Goal: Transaction & Acquisition: Book appointment/travel/reservation

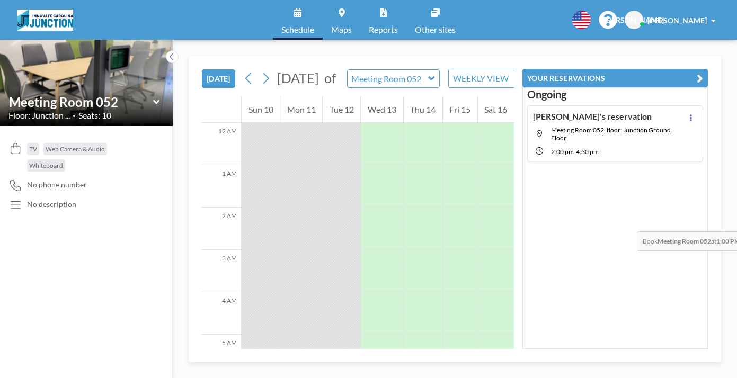
scroll to position [401, 0]
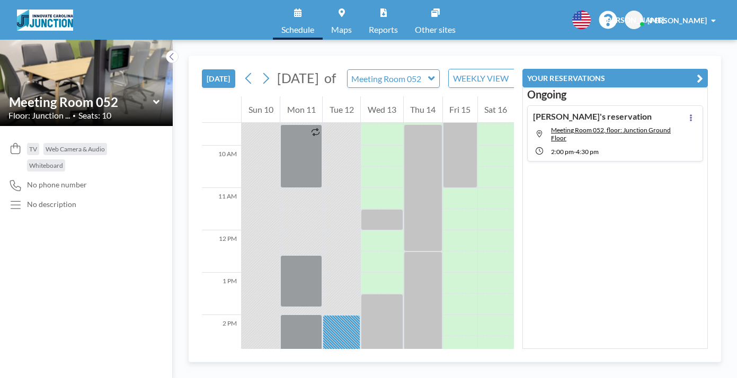
click at [698, 378] on div at bounding box center [368, 378] width 737 height 0
click at [697, 113] on div at bounding box center [691, 133] width 13 height 45
click at [700, 378] on div at bounding box center [368, 378] width 737 height 0
click at [685, 126] on span "Meeting Room 052, floor: Junction Ground Floor" at bounding box center [618, 134] width 134 height 16
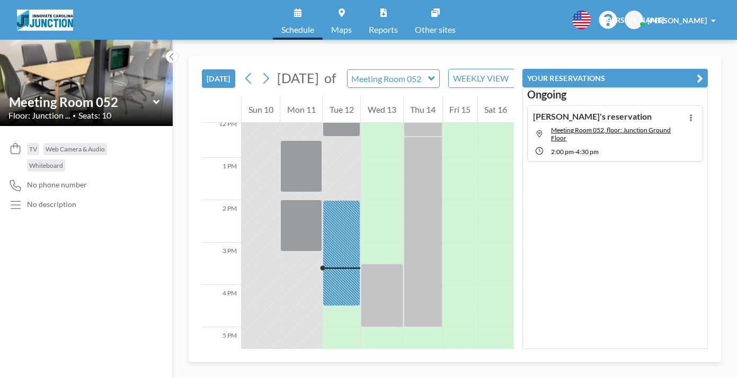
scroll to position [517, 0]
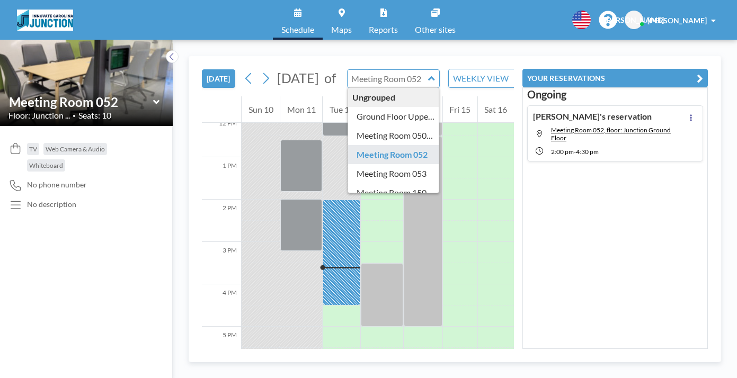
click at [365, 70] on input "text" at bounding box center [388, 78] width 81 height 17
type input "Meeting Room 052"
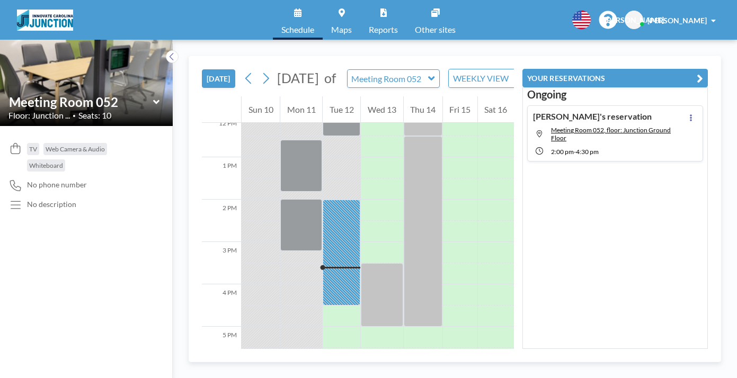
click at [153, 97] on icon at bounding box center [156, 102] width 7 height 11
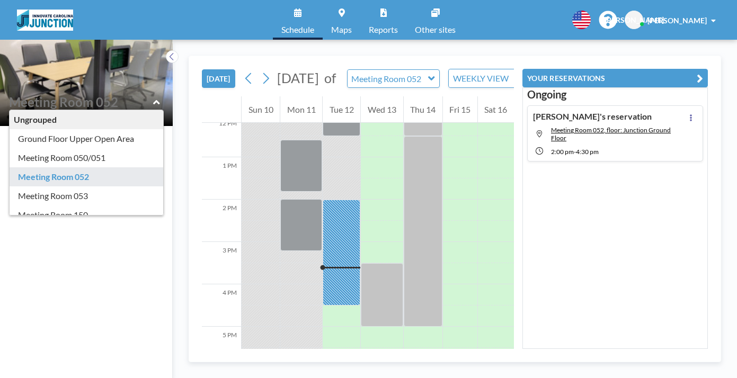
type input "Meeting Room 052"
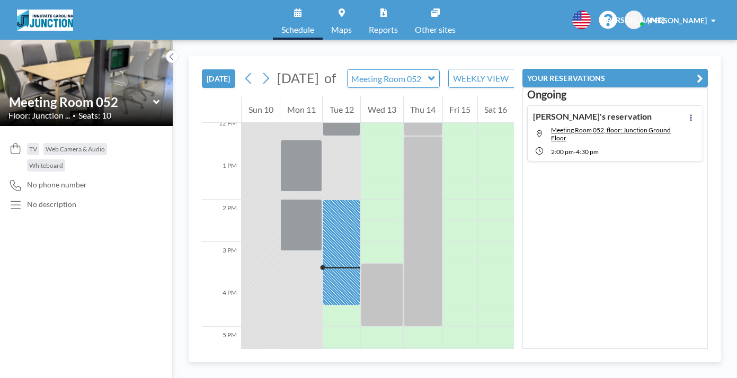
click at [599, 148] on span "4:30 PM" at bounding box center [587, 152] width 23 height 8
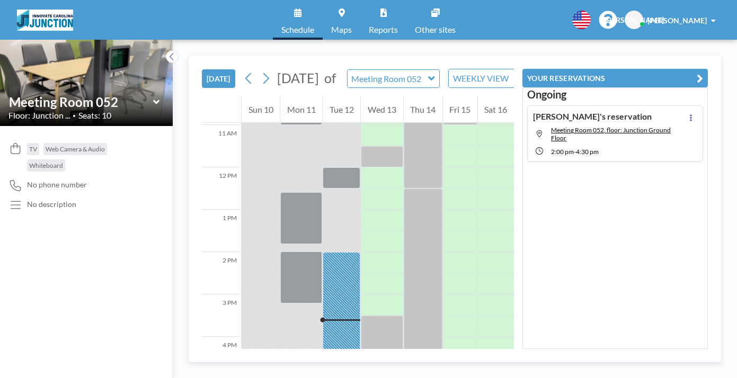
scroll to position [465, 0]
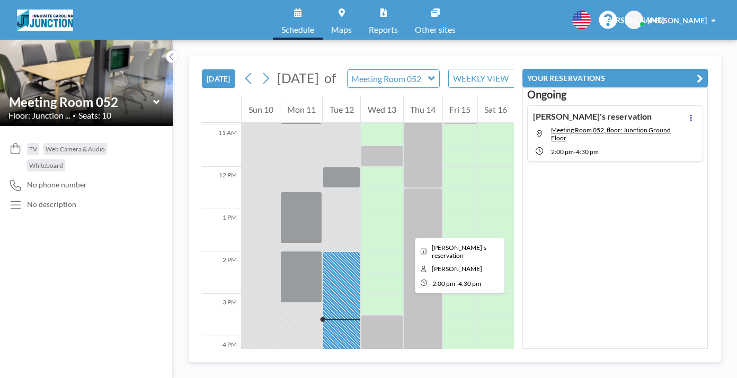
click at [326, 252] on div at bounding box center [342, 305] width 38 height 106
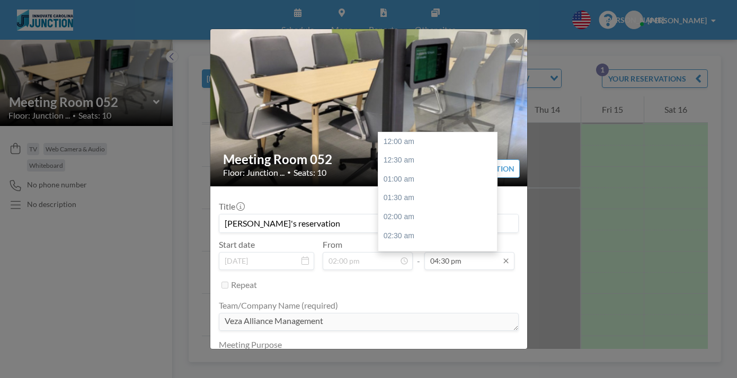
scroll to position [558, 0]
click at [407, 216] on div "05:00 pm" at bounding box center [437, 225] width 119 height 19
type input "05:00 pm"
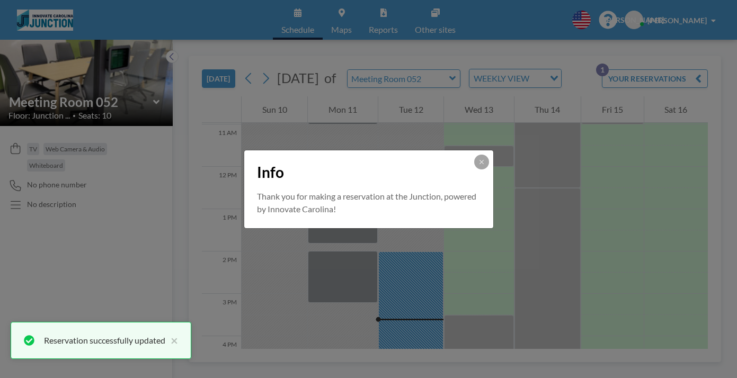
click at [458, 330] on div "Info Thank you for making a reservation at the Junction, powered by Innovate Ca…" at bounding box center [368, 189] width 737 height 378
